Goal: Find specific page/section: Find specific page/section

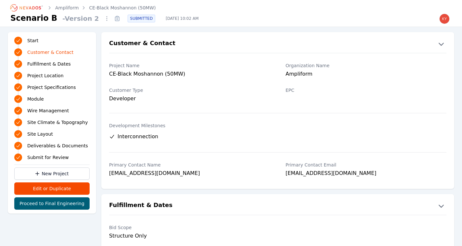
click at [41, 6] on icon "Breadcrumb" at bounding box center [27, 8] width 36 height 10
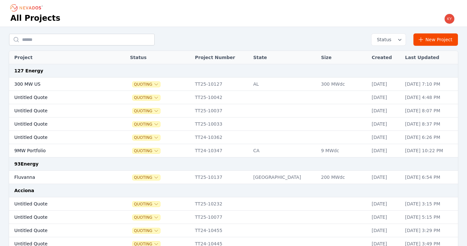
drag, startPoint x: 86, startPoint y: 33, endPoint x: 87, endPoint y: 37, distance: 3.6
click at [87, 36] on div "Status New Project" at bounding box center [233, 39] width 449 height 12
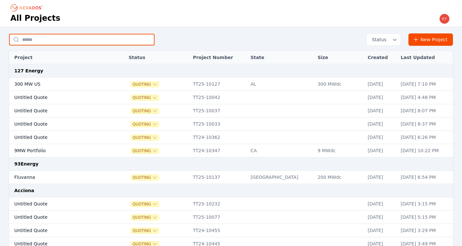
click at [87, 37] on input "text" at bounding box center [82, 40] width 146 height 12
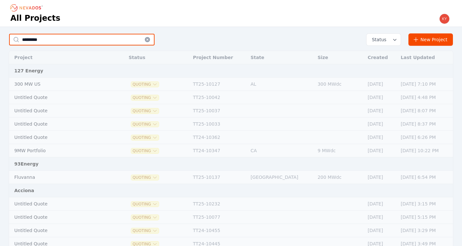
type input "****"
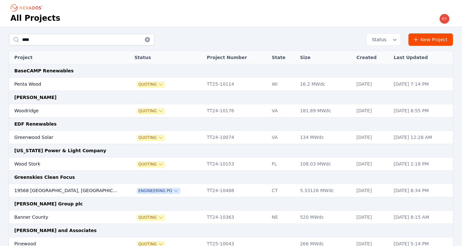
click at [46, 112] on td "Woodridge" at bounding box center [65, 110] width 113 height 13
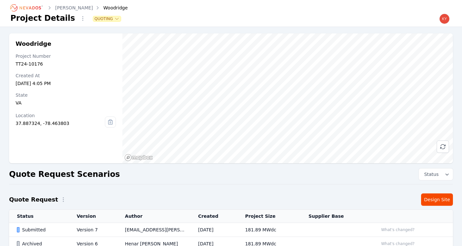
scroll to position [111, 0]
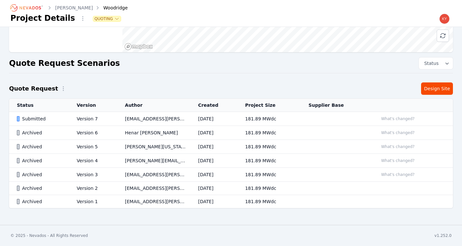
click at [159, 119] on td "[EMAIL_ADDRESS][PERSON_NAME][DOMAIN_NAME]" at bounding box center [153, 119] width 73 height 14
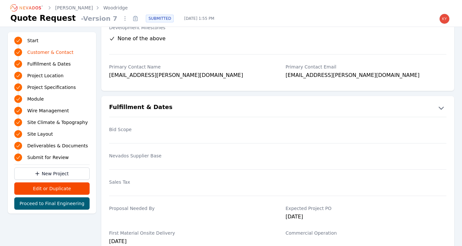
scroll to position [111, 0]
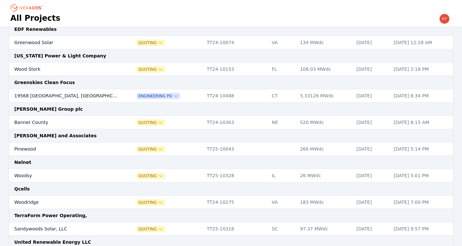
scroll to position [135, 0]
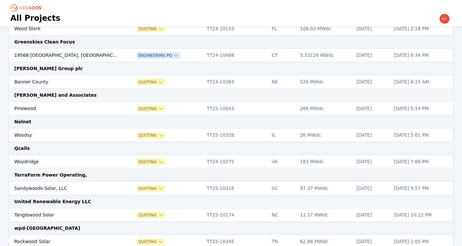
click at [183, 160] on div "Quoting" at bounding box center [167, 162] width 66 height 6
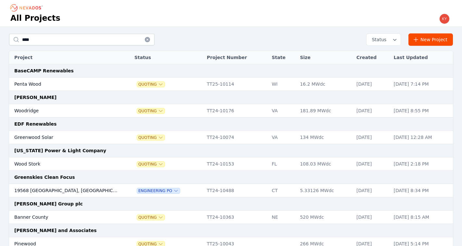
click at [63, 108] on td "Woodridge" at bounding box center [65, 110] width 113 height 13
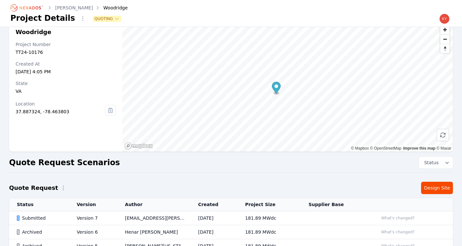
scroll to position [55, 0]
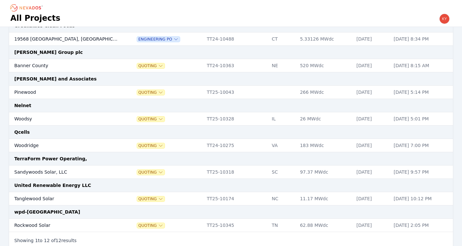
scroll to position [153, 0]
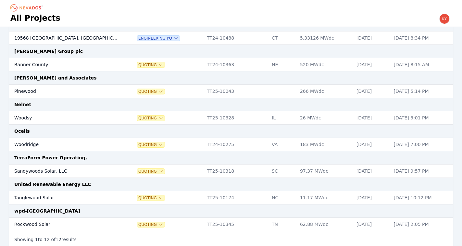
click at [79, 142] on td "Woodridge" at bounding box center [65, 144] width 113 height 13
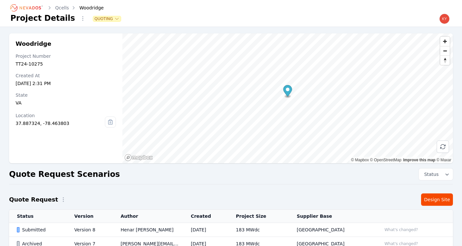
click at [141, 228] on td "Henar [PERSON_NAME]" at bounding box center [148, 230] width 70 height 14
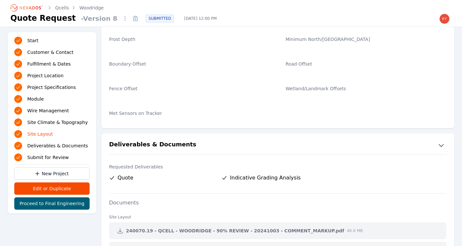
scroll to position [1158, 0]
